Goal: Task Accomplishment & Management: Manage account settings

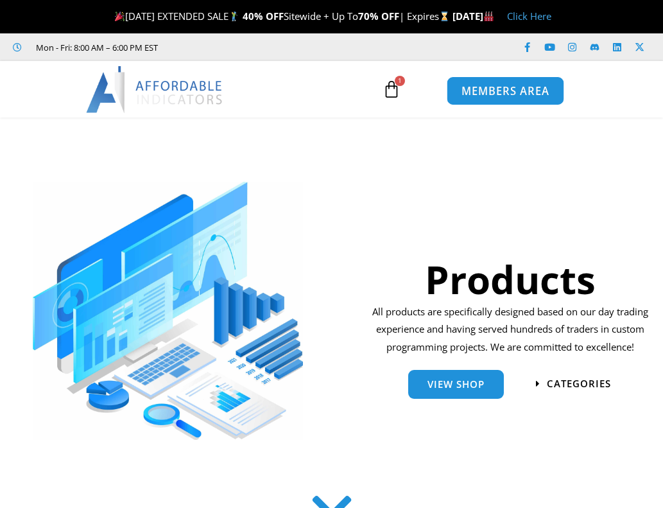
drag, startPoint x: 0, startPoint y: 0, endPoint x: 520, endPoint y: 83, distance: 526.8
click at [520, 86] on span "MEMBERS AREA" at bounding box center [505, 91] width 88 height 11
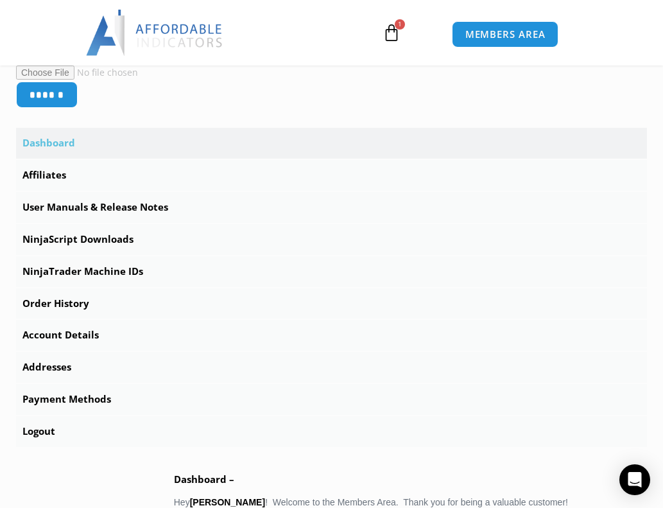
scroll to position [385, 0]
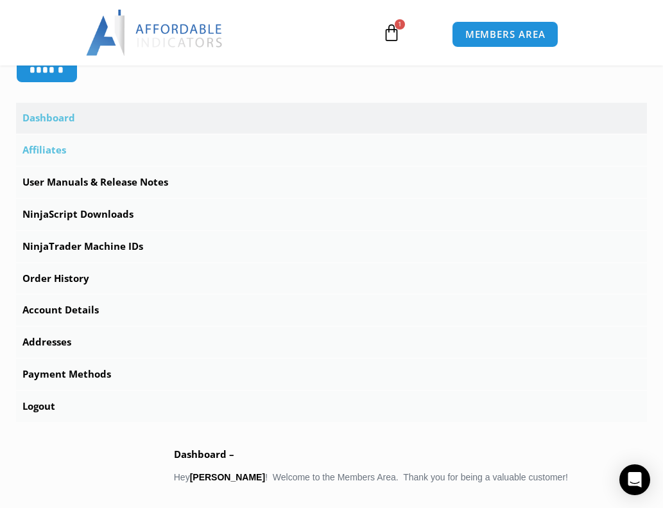
click at [57, 150] on link "Affiliates" at bounding box center [331, 150] width 631 height 31
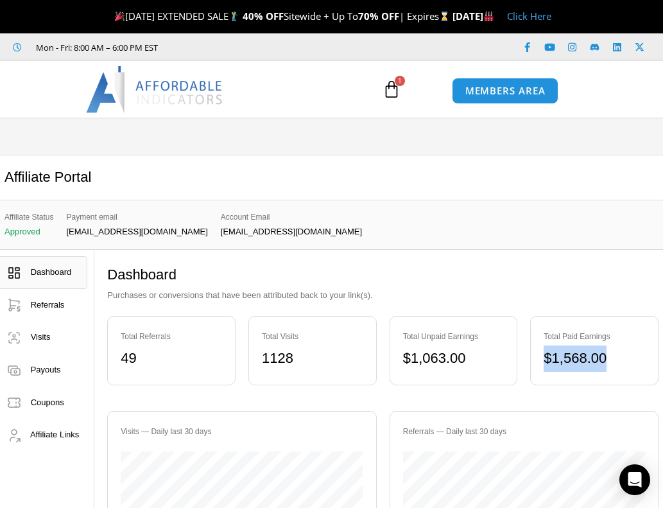
drag, startPoint x: 568, startPoint y: 359, endPoint x: 620, endPoint y: 363, distance: 52.8
click at [620, 363] on div "$ 1,568.00" at bounding box center [594, 358] width 101 height 26
drag, startPoint x: 396, startPoint y: 354, endPoint x: 494, endPoint y: 359, distance: 98.4
click at [495, 359] on div "Total Unpaid Earnings $ 1,063.00" at bounding box center [454, 350] width 128 height 69
